Goal: Task Accomplishment & Management: Manage account settings

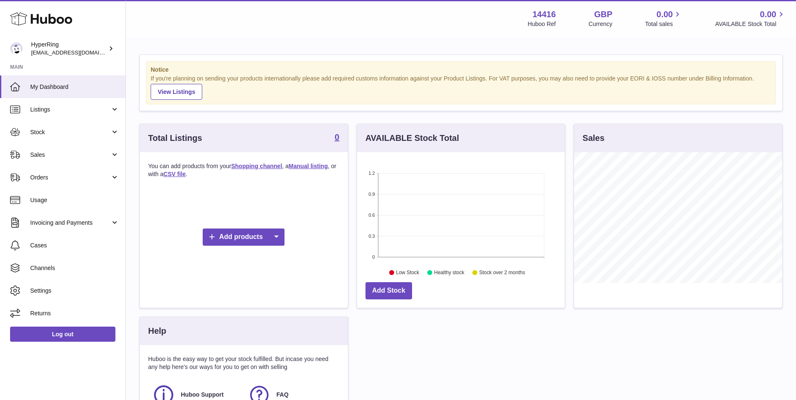
scroll to position [131, 208]
click at [64, 269] on span "Channels" at bounding box center [74, 268] width 89 height 8
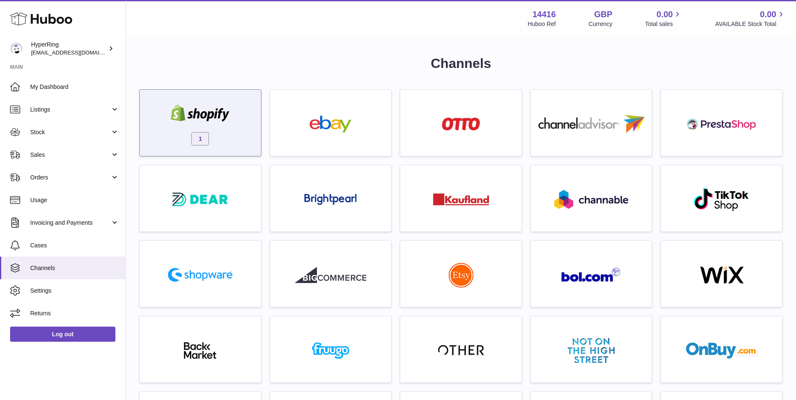
click at [230, 120] on img at bounding box center [200, 113] width 71 height 17
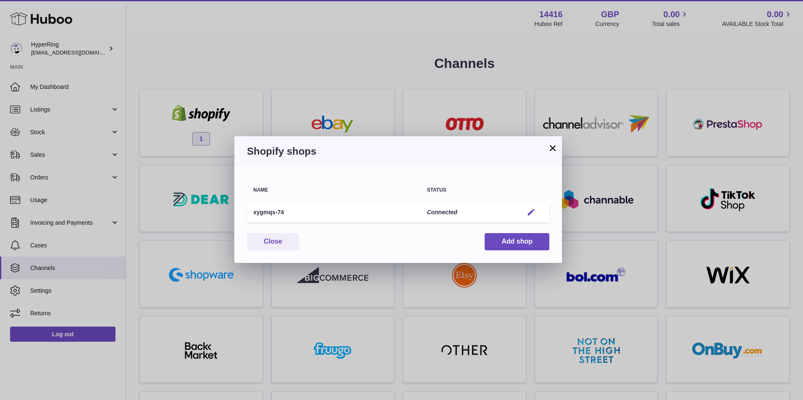
click at [528, 214] on em "button" at bounding box center [530, 212] width 9 height 9
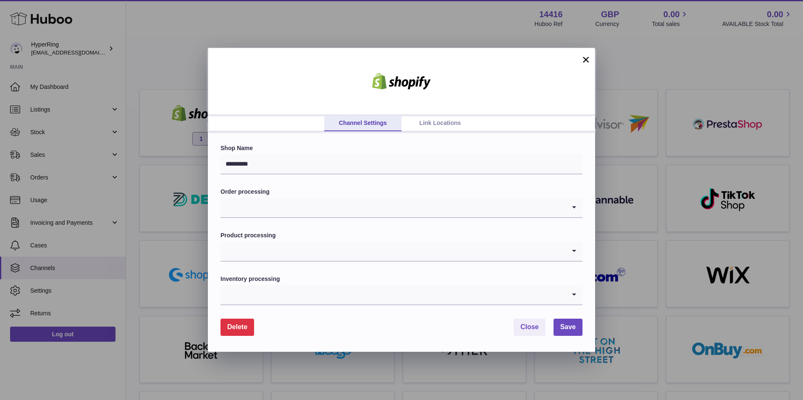
click at [431, 120] on link "Link Locations" at bounding box center [439, 123] width 77 height 16
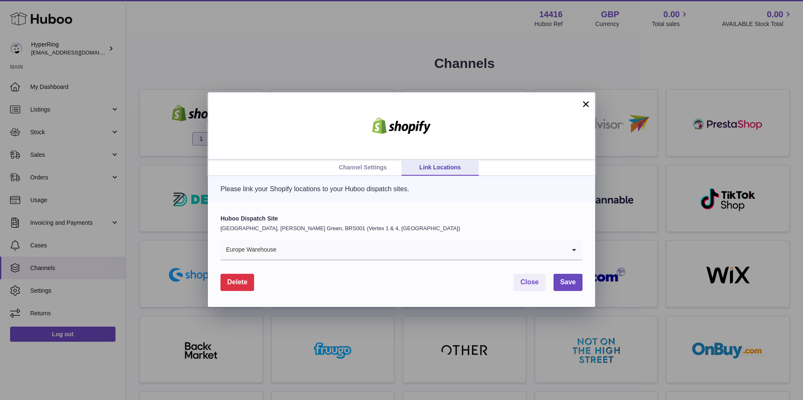
click at [376, 165] on link "Channel Settings" at bounding box center [362, 168] width 77 height 16
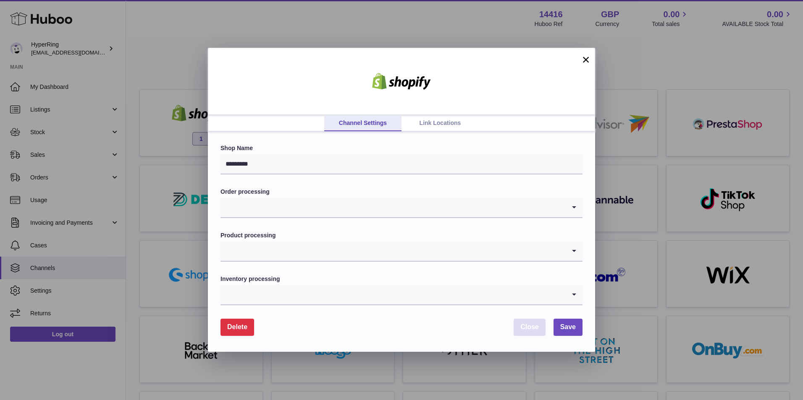
click at [521, 329] on span "Close" at bounding box center [529, 327] width 18 height 7
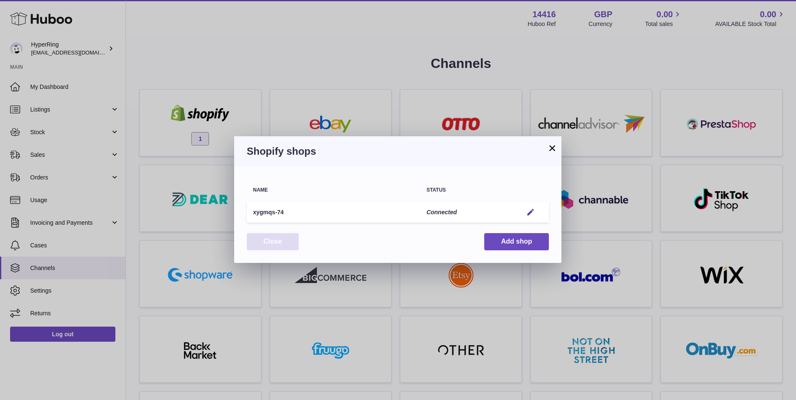
click at [274, 245] on button "Close" at bounding box center [273, 241] width 52 height 17
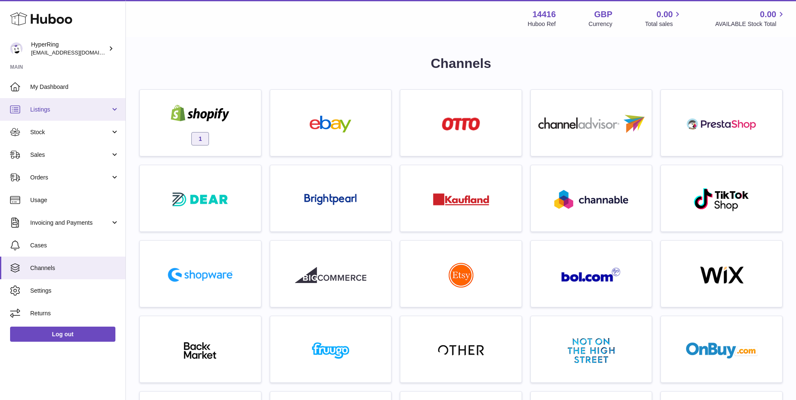
click at [61, 113] on span "Listings" at bounding box center [70, 110] width 80 height 8
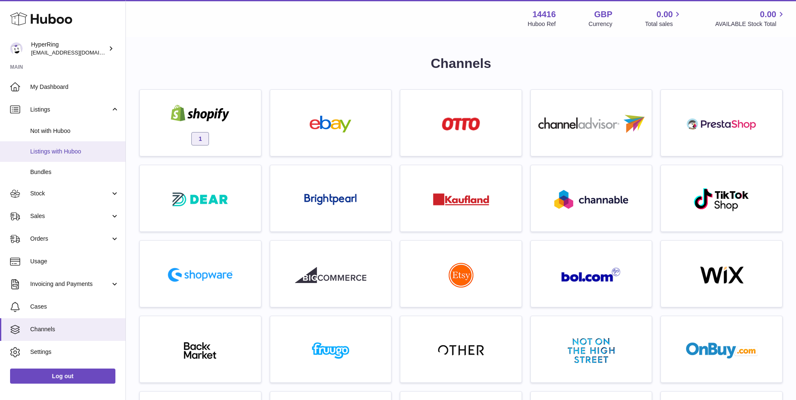
click at [71, 152] on span "Listings with Huboo" at bounding box center [74, 152] width 89 height 8
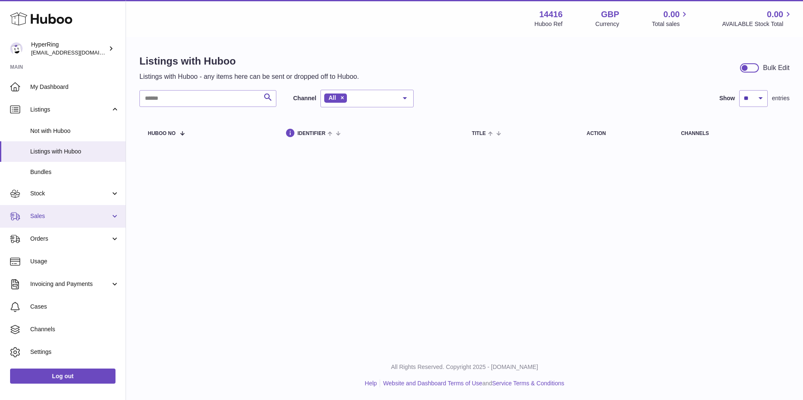
click at [60, 222] on link "Sales" at bounding box center [63, 216] width 126 height 23
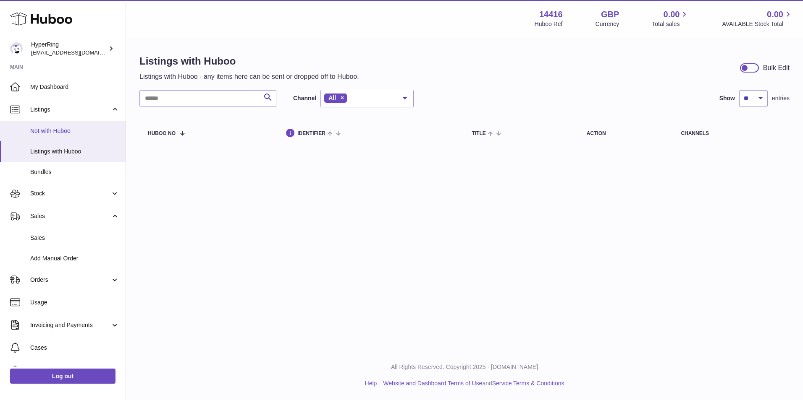
click at [76, 136] on link "Not with Huboo" at bounding box center [63, 131] width 126 height 21
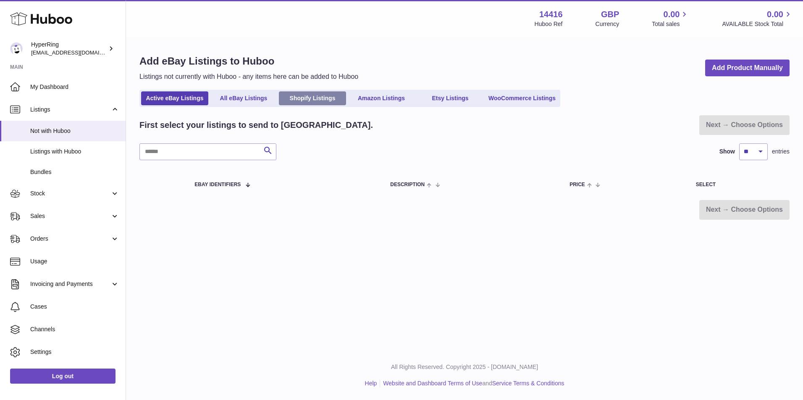
click at [311, 100] on link "Shopify Listings" at bounding box center [312, 99] width 67 height 14
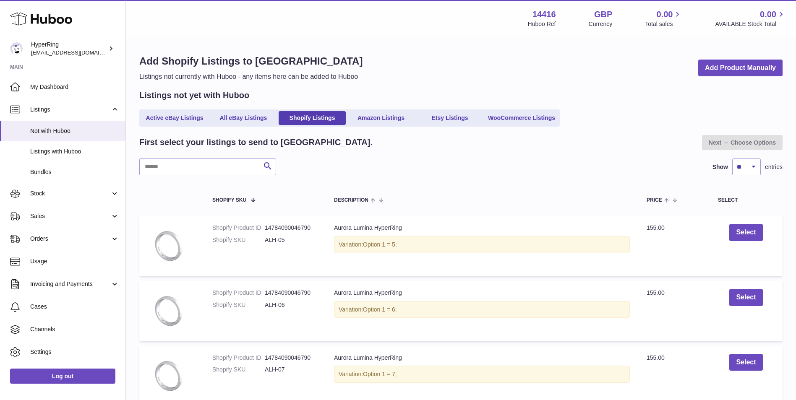
click at [73, 200] on link "Stock" at bounding box center [63, 194] width 126 height 23
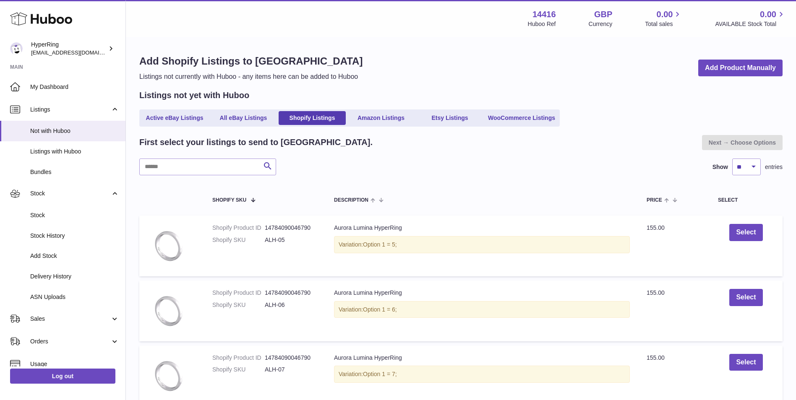
click at [426, 148] on div "First select your listings to send to Huboo. Next → Choose Options" at bounding box center [460, 142] width 643 height 15
drag, startPoint x: 324, startPoint y: 141, endPoint x: 137, endPoint y: 145, distance: 187.3
click at [140, 144] on h2 "First select your listings to send to Huboo." at bounding box center [255, 142] width 233 height 11
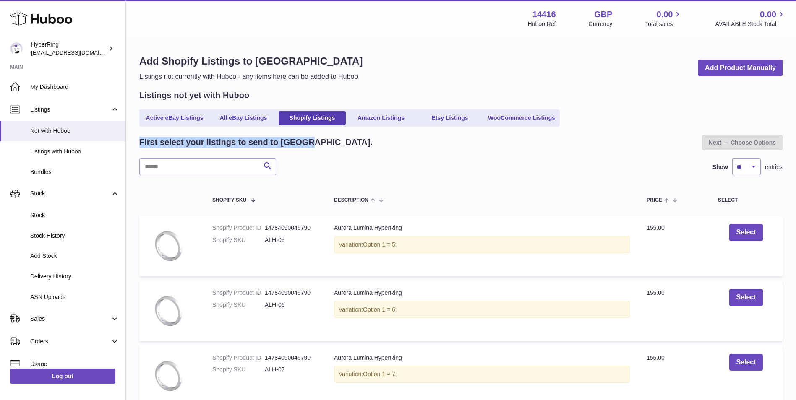
drag, startPoint x: 347, startPoint y: 149, endPoint x: 139, endPoint y: 145, distance: 207.8
click at [139, 145] on div "First select your listings to send to Huboo. Next → Choose Options" at bounding box center [460, 142] width 643 height 15
click at [139, 145] on h2 "First select your listings to send to Huboo." at bounding box center [255, 142] width 233 height 11
drag, startPoint x: 318, startPoint y: 142, endPoint x: 138, endPoint y: 147, distance: 179.7
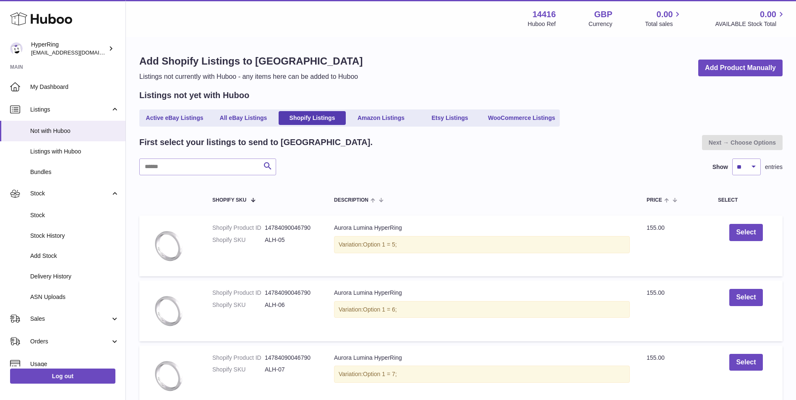
click at [422, 162] on div "Search Show ** ** ** *** entries" at bounding box center [460, 167] width 643 height 17
click at [434, 166] on div "Search Show ** ** ** *** entries" at bounding box center [460, 167] width 643 height 17
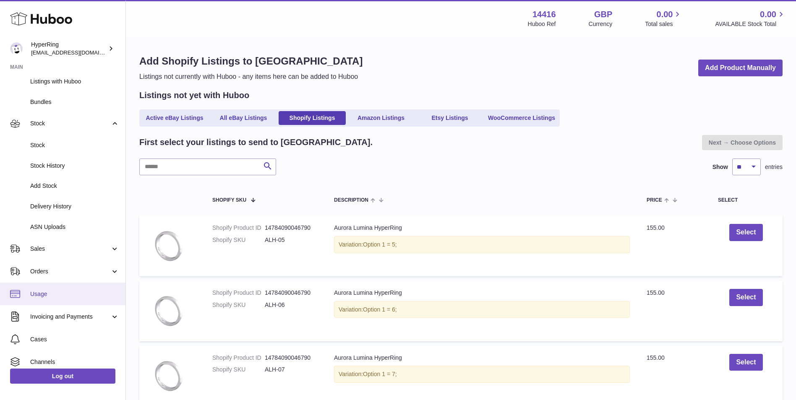
scroll to position [122, 0]
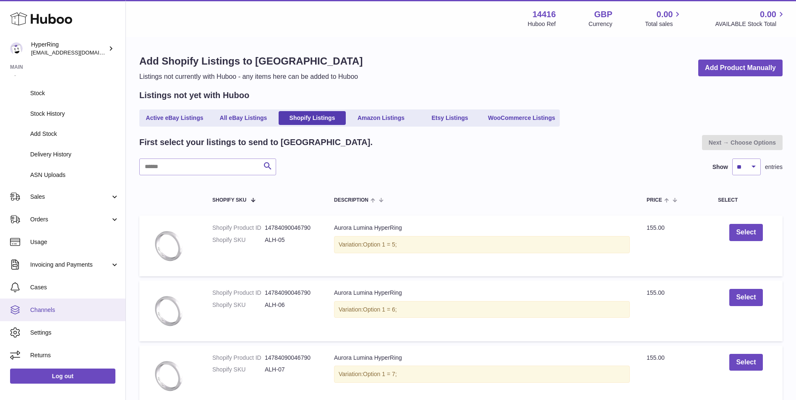
click at [86, 307] on span "Channels" at bounding box center [74, 310] width 89 height 8
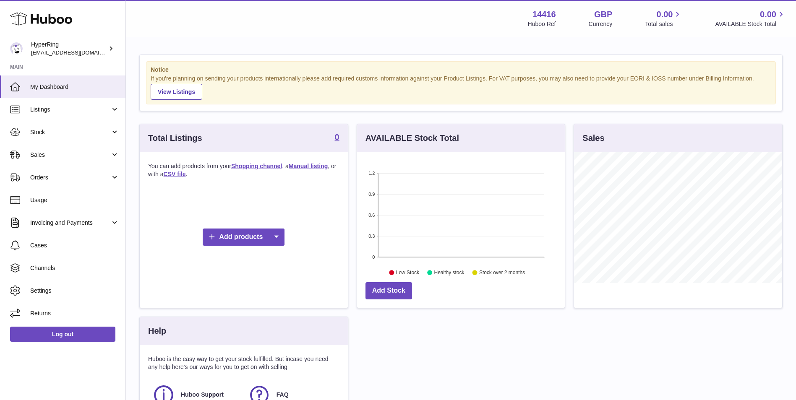
scroll to position [131, 208]
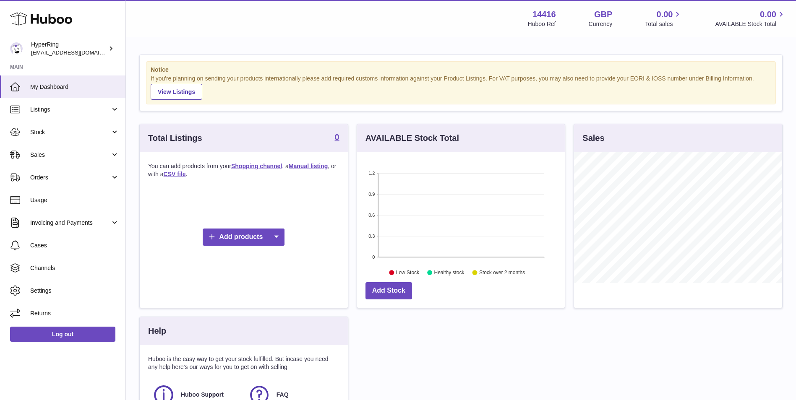
scroll to position [131, 208]
click at [60, 273] on link "Channels" at bounding box center [63, 268] width 126 height 23
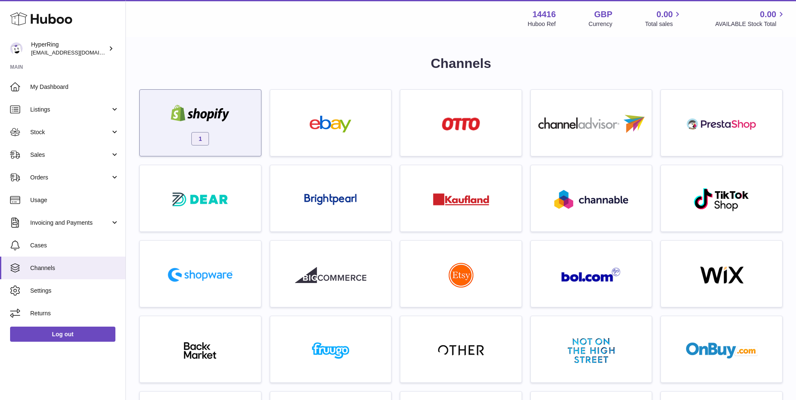
click at [253, 110] on div "1" at bounding box center [200, 125] width 113 height 54
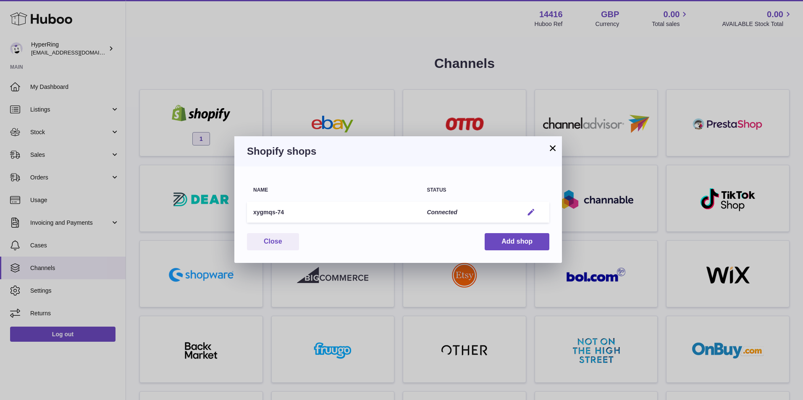
click at [532, 210] on em "button" at bounding box center [530, 212] width 9 height 9
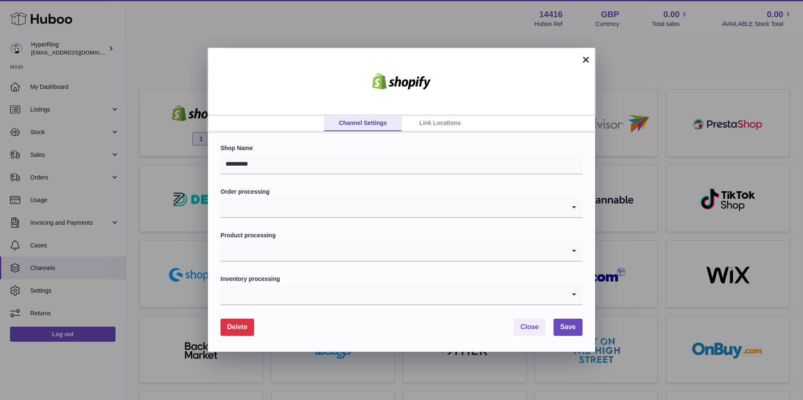
click at [575, 208] on icon "Search for option" at bounding box center [573, 207] width 17 height 19
click at [329, 212] on input "Search for option" at bounding box center [392, 207] width 345 height 19
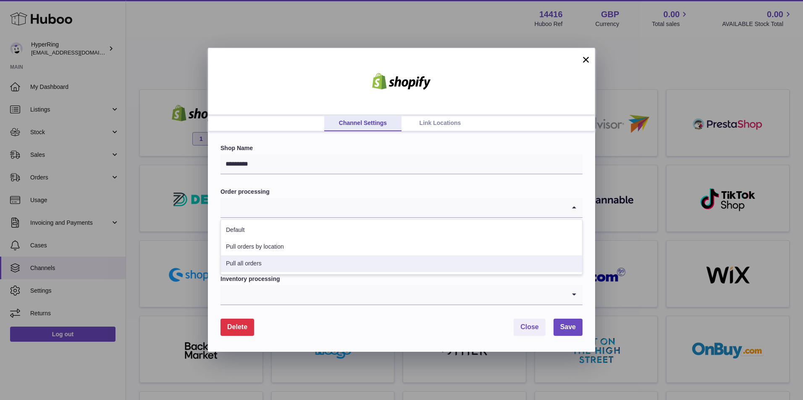
click at [324, 262] on li "Pull all orders" at bounding box center [401, 264] width 361 height 17
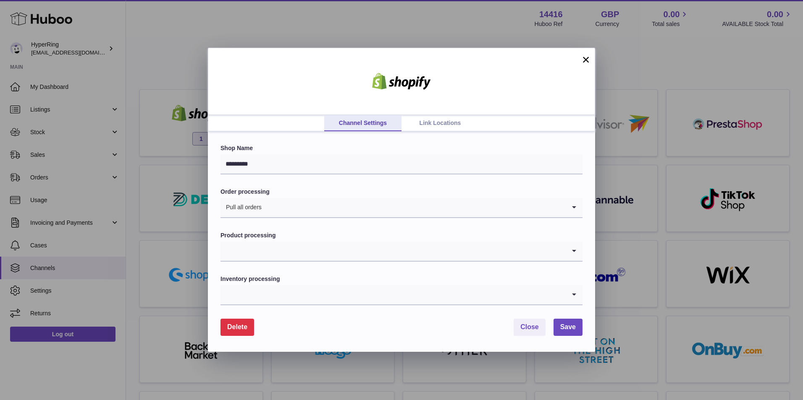
click at [326, 249] on input "Search for option" at bounding box center [392, 251] width 345 height 19
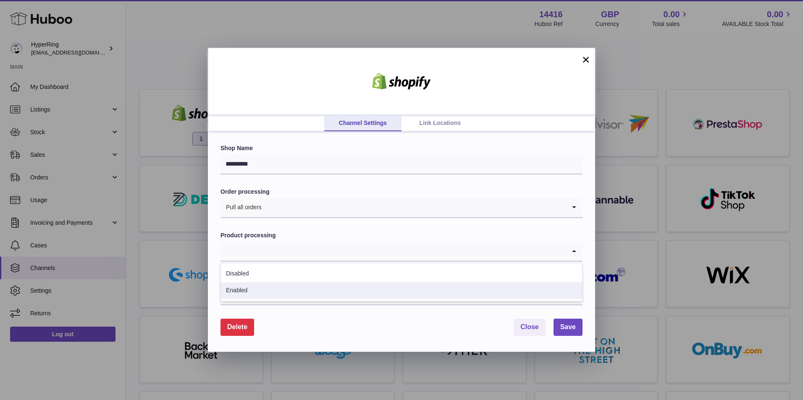
click at [317, 293] on li "Enabled" at bounding box center [401, 291] width 361 height 17
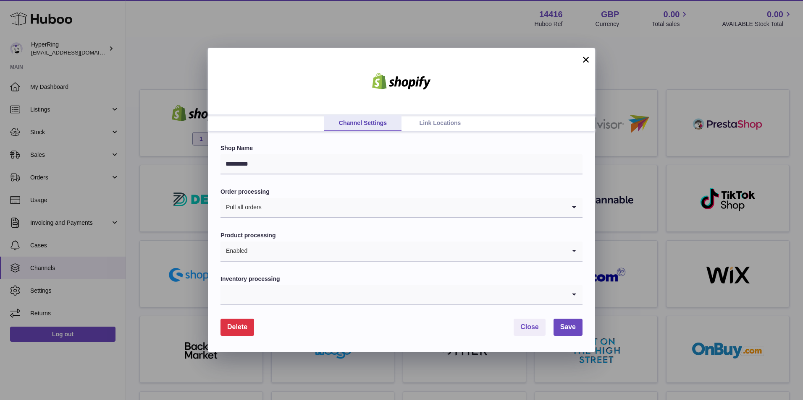
click at [305, 290] on input "Search for option" at bounding box center [392, 294] width 345 height 19
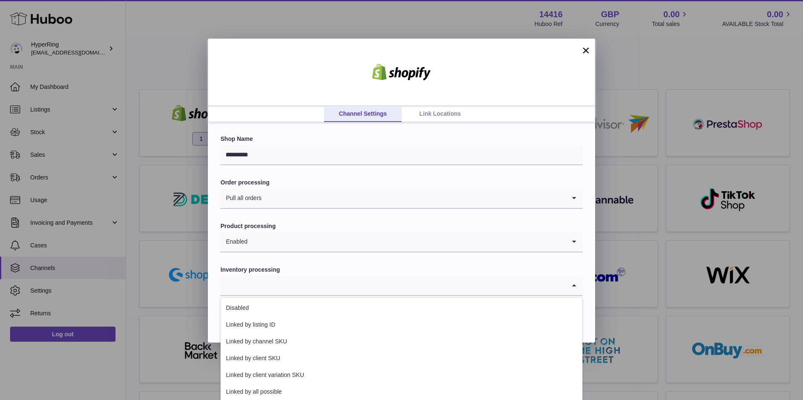
scroll to position [12, 0]
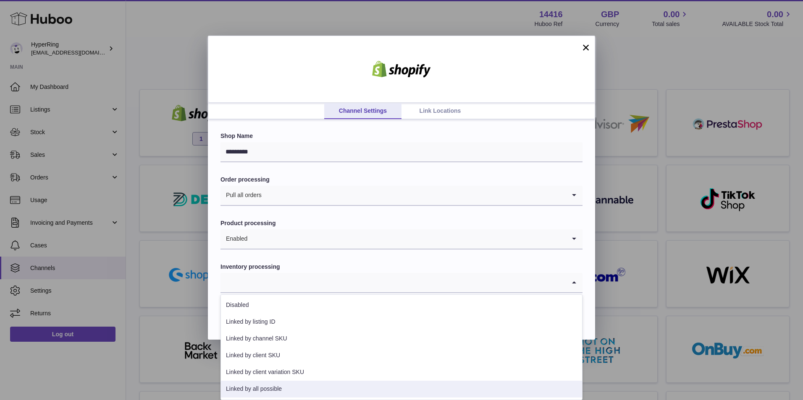
click at [297, 391] on li "Linked by all possible" at bounding box center [401, 389] width 361 height 17
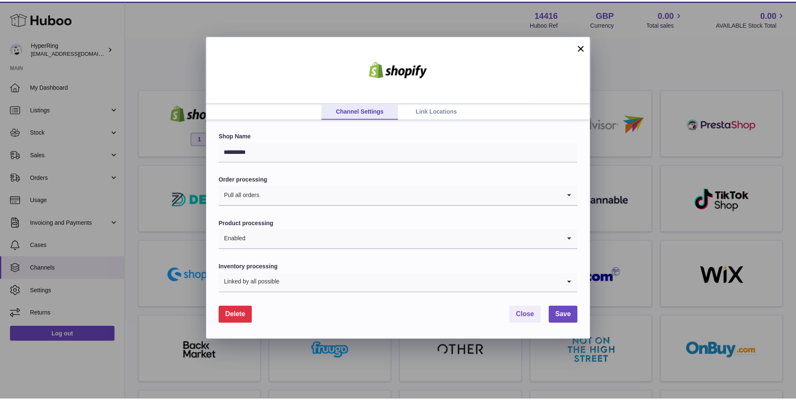
scroll to position [0, 0]
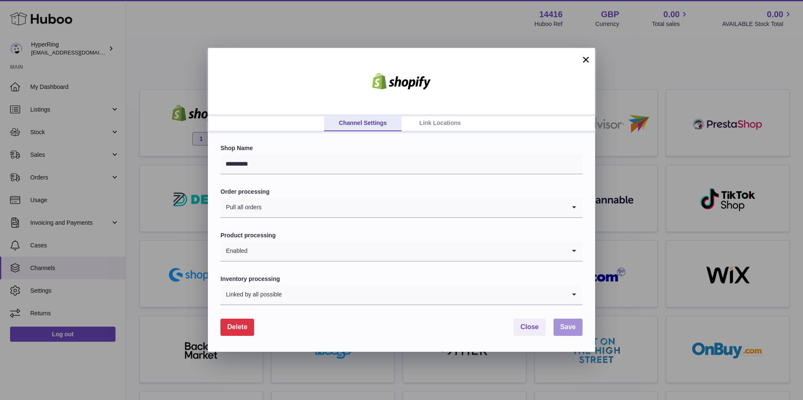
click at [573, 326] on span "Save" at bounding box center [568, 327] width 16 height 7
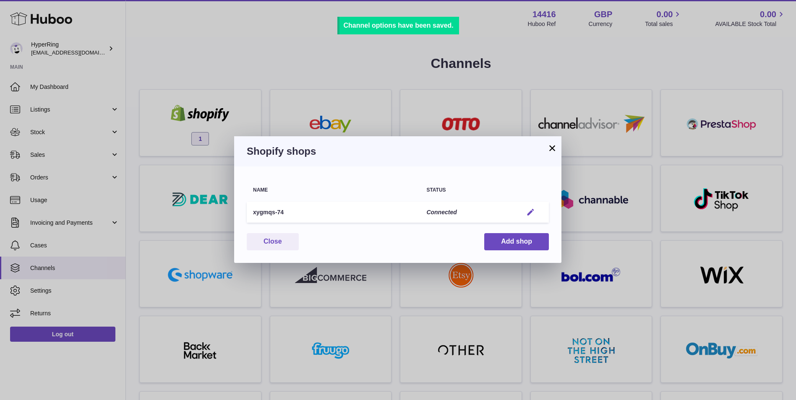
click at [531, 211] on em "button" at bounding box center [530, 212] width 9 height 9
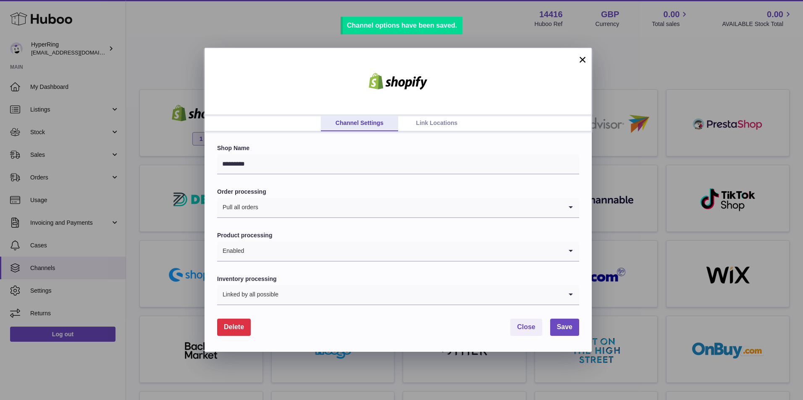
click at [418, 126] on link "Link Locations" at bounding box center [436, 123] width 77 height 16
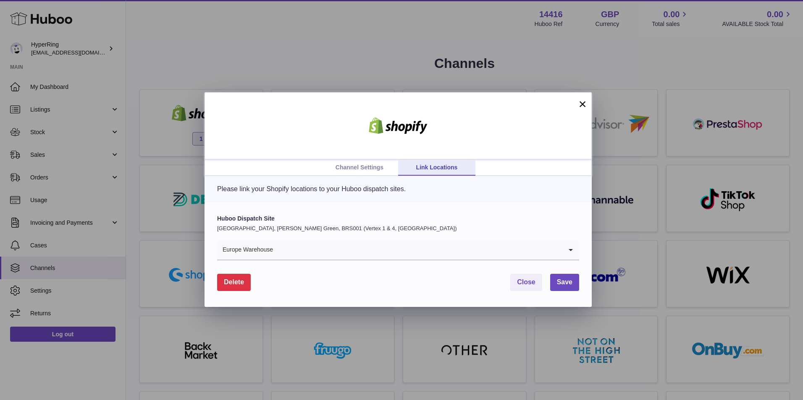
click at [331, 249] on input "Search for option" at bounding box center [417, 250] width 289 height 19
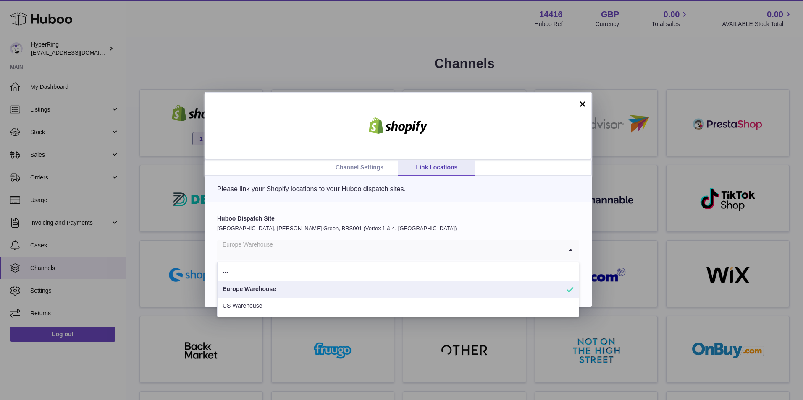
click at [306, 292] on li "Europe Warehouse" at bounding box center [397, 289] width 361 height 17
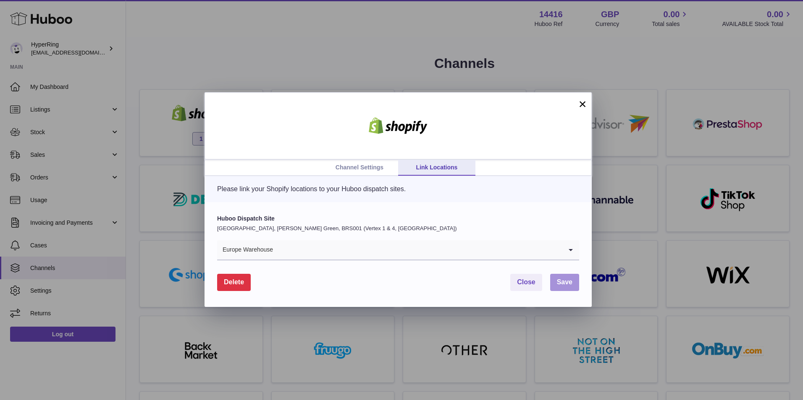
click at [565, 282] on span "Save" at bounding box center [565, 282] width 16 height 7
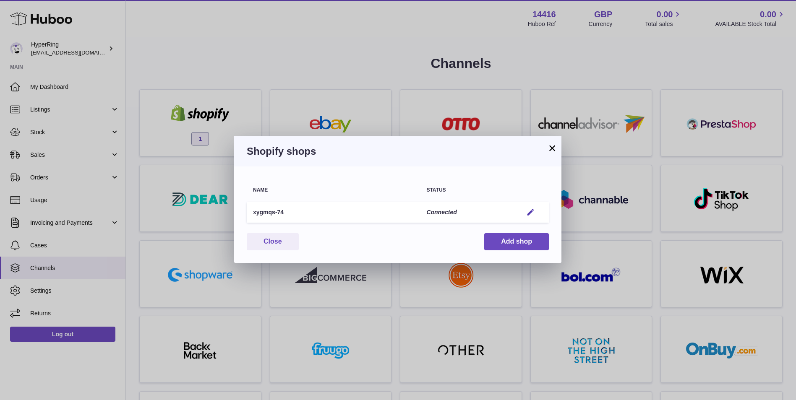
click at [550, 145] on button "×" at bounding box center [552, 148] width 10 height 10
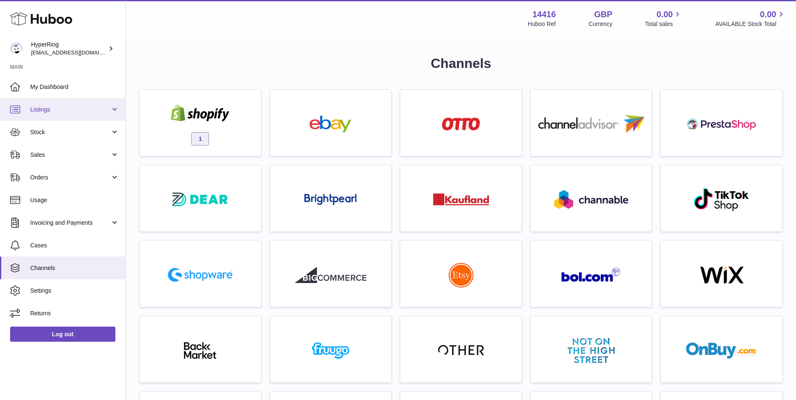
click at [93, 114] on link "Listings" at bounding box center [63, 109] width 126 height 23
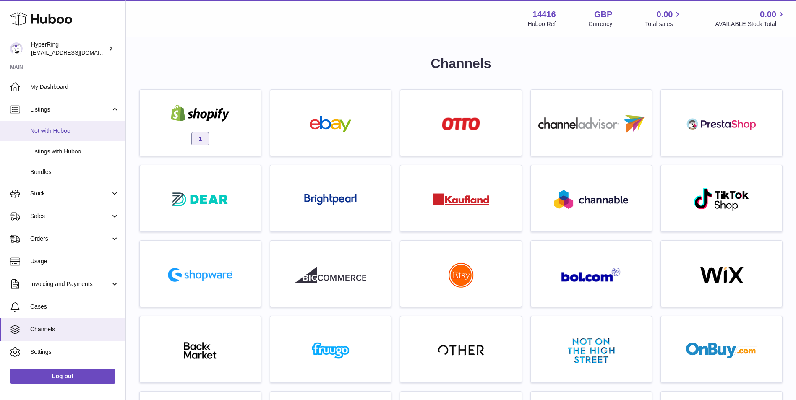
click at [85, 130] on span "Not with Huboo" at bounding box center [74, 131] width 89 height 8
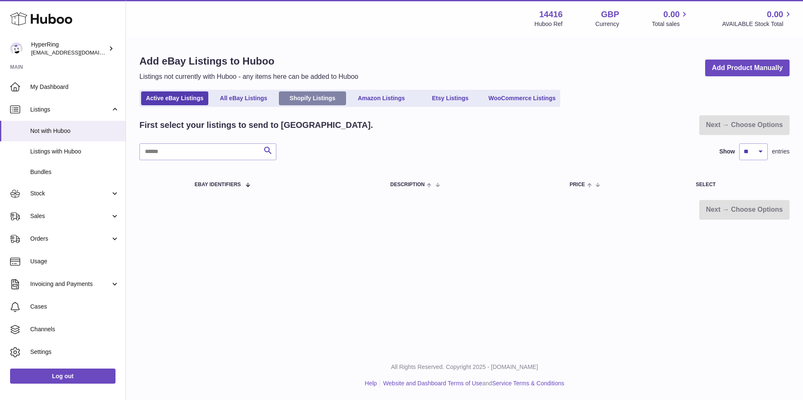
click at [328, 98] on link "Shopify Listings" at bounding box center [312, 99] width 67 height 14
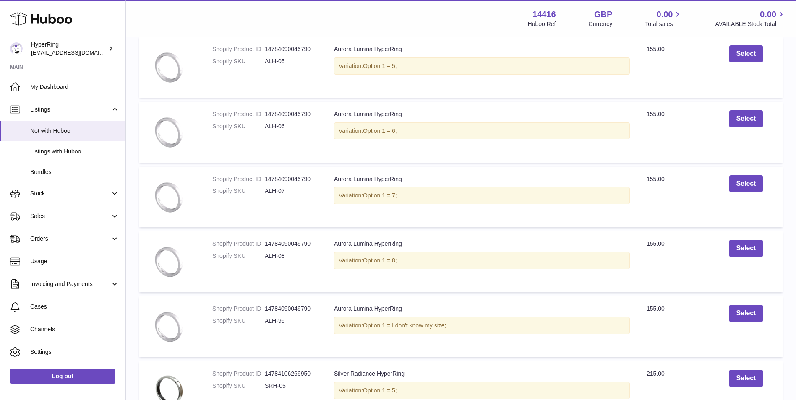
scroll to position [70, 0]
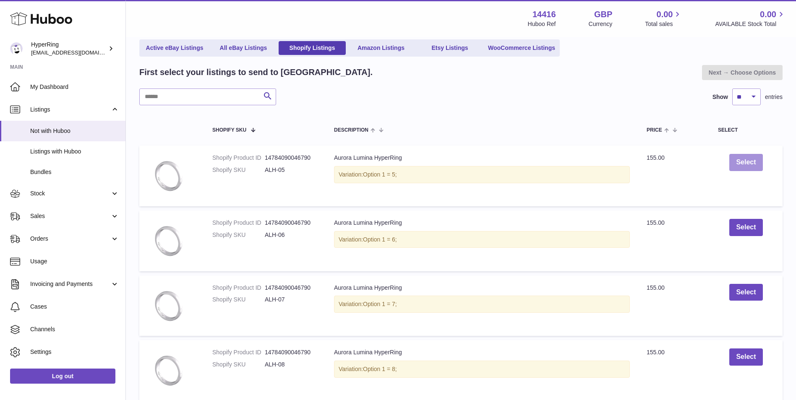
click at [740, 169] on button "Select" at bounding box center [746, 162] width 33 height 17
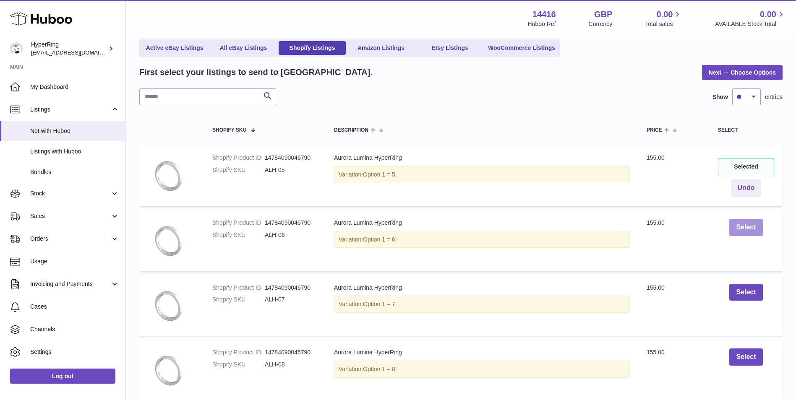
click at [743, 228] on button "Select" at bounding box center [746, 227] width 33 height 17
click at [744, 295] on button "Select" at bounding box center [746, 292] width 33 height 17
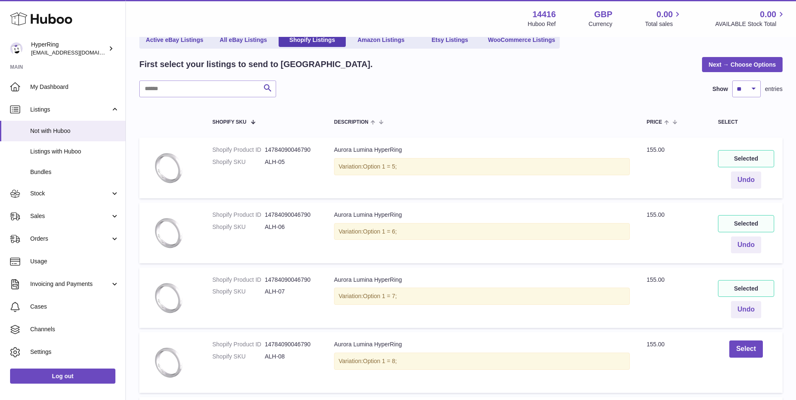
scroll to position [0, 0]
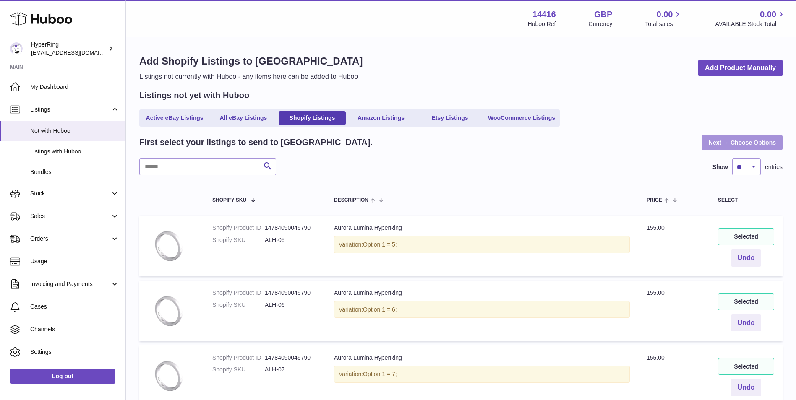
click at [715, 145] on link "Next → Choose Options" at bounding box center [742, 142] width 81 height 15
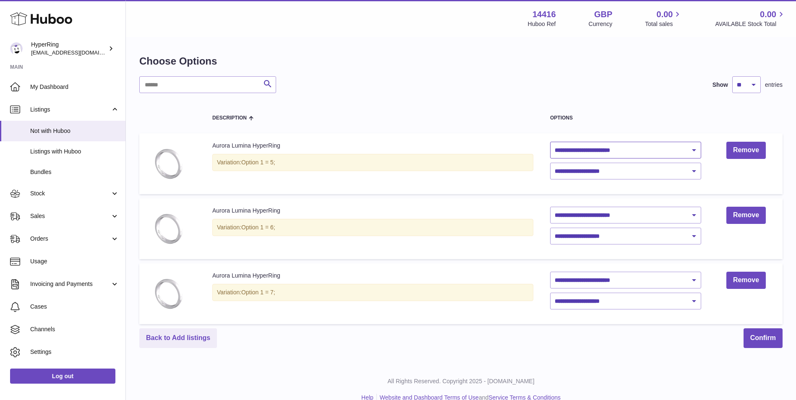
click at [589, 150] on select "**********" at bounding box center [625, 150] width 151 height 17
click at [594, 114] on th "Options" at bounding box center [626, 118] width 168 height 24
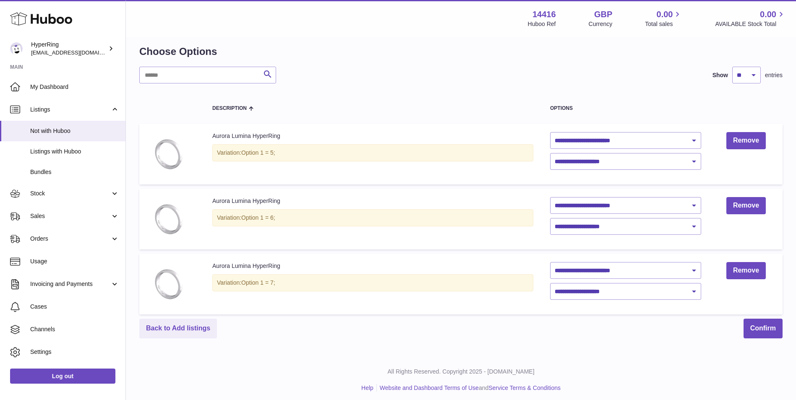
scroll to position [14, 0]
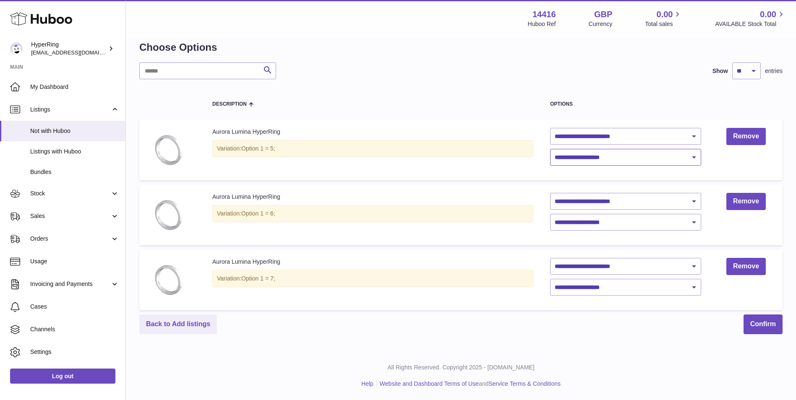
click at [605, 158] on select "**********" at bounding box center [625, 157] width 151 height 17
click at [612, 104] on div "Options" at bounding box center [625, 104] width 151 height 5
click at [59, 149] on span "Listings with Huboo" at bounding box center [74, 152] width 89 height 8
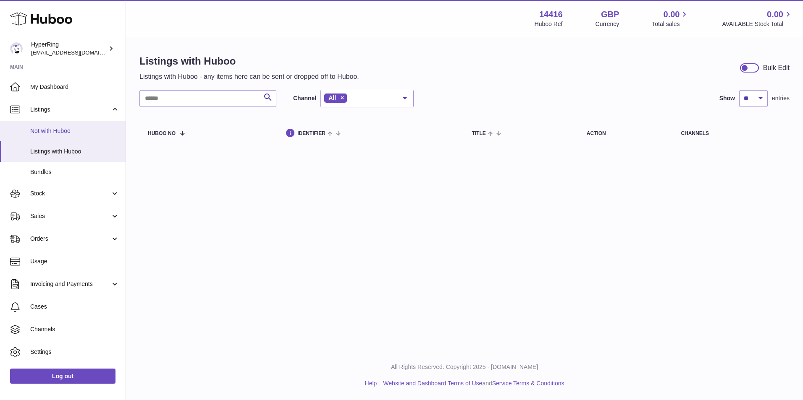
click at [67, 132] on span "Not with Huboo" at bounding box center [74, 131] width 89 height 8
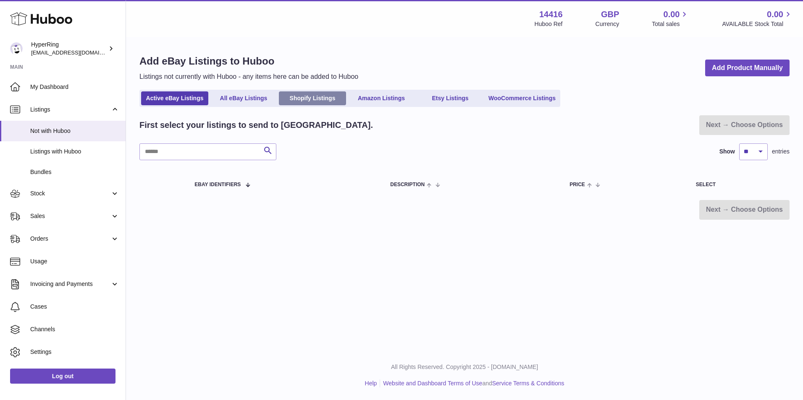
click at [319, 103] on link "Shopify Listings" at bounding box center [312, 99] width 67 height 14
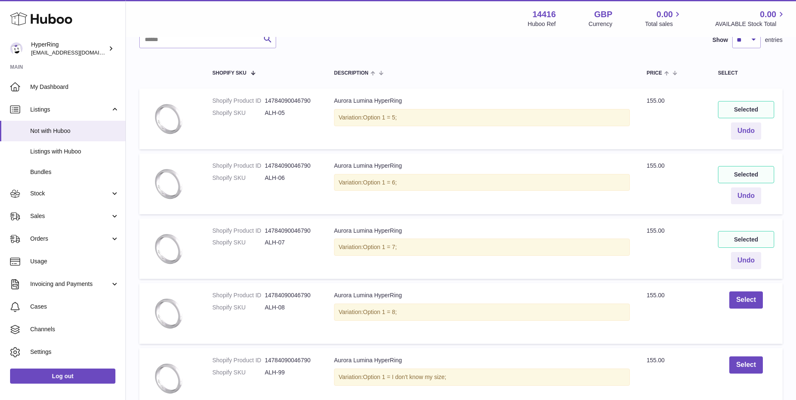
scroll to position [70, 0]
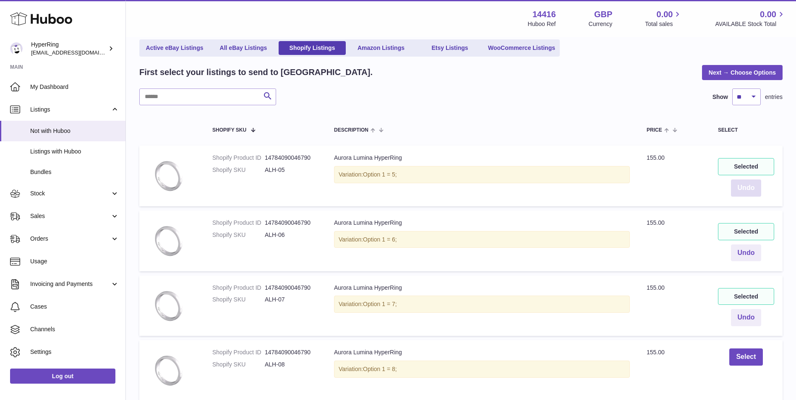
click at [744, 191] on button "Undo" at bounding box center [746, 188] width 31 height 17
click at [752, 256] on button "Undo" at bounding box center [746, 253] width 31 height 17
click at [748, 314] on button "Undo" at bounding box center [746, 317] width 31 height 17
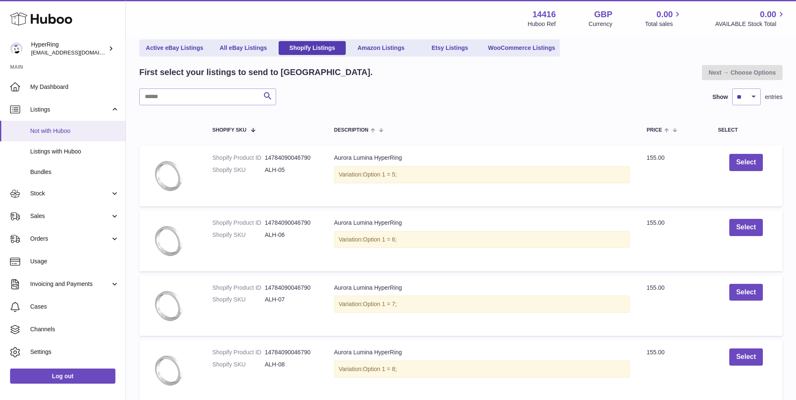
click at [63, 124] on link "Not with Huboo" at bounding box center [63, 131] width 126 height 21
